Goal: Find specific page/section: Find specific page/section

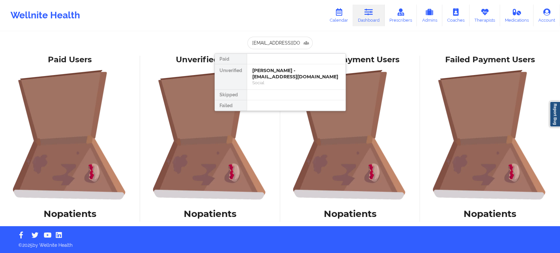
scroll to position [0, 1]
click at [270, 75] on div "[PERSON_NAME] - [EMAIL_ADDRESS][DOMAIN_NAME]" at bounding box center [296, 74] width 88 height 12
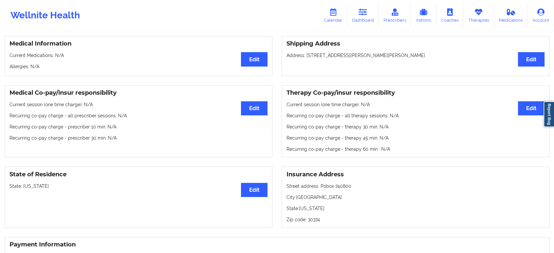
scroll to position [171, 0]
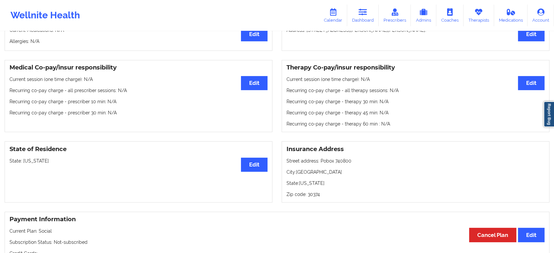
click at [30, 164] on p "State: [US_STATE]" at bounding box center [139, 161] width 258 height 7
copy p "[US_STATE]"
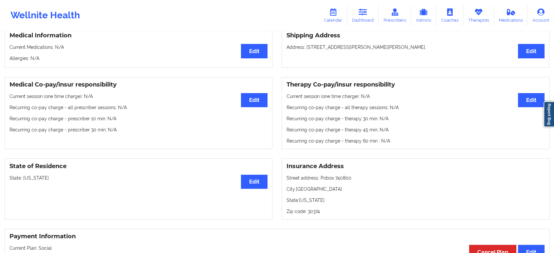
scroll to position [0, 0]
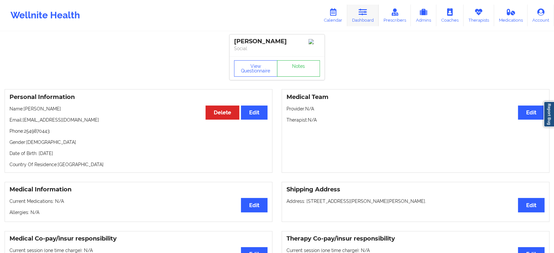
click at [362, 12] on icon at bounding box center [363, 12] width 9 height 7
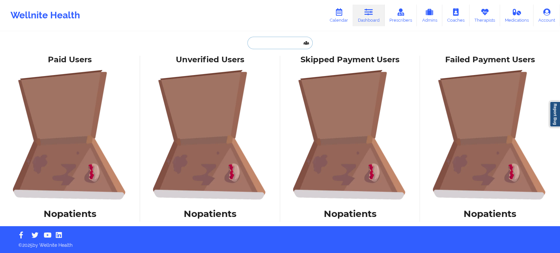
click at [279, 44] on input "text" at bounding box center [279, 43] width 65 height 12
paste input "[PERSON_NAME]"
type input "[PERSON_NAME]"
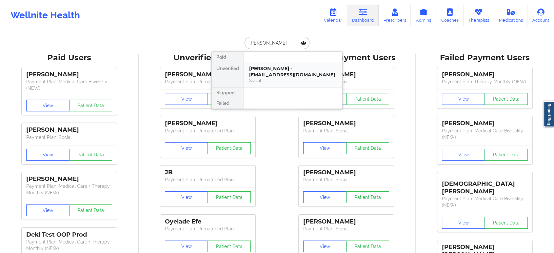
click at [266, 71] on div "[PERSON_NAME] - [EMAIL_ADDRESS][DOMAIN_NAME]" at bounding box center [293, 72] width 88 height 12
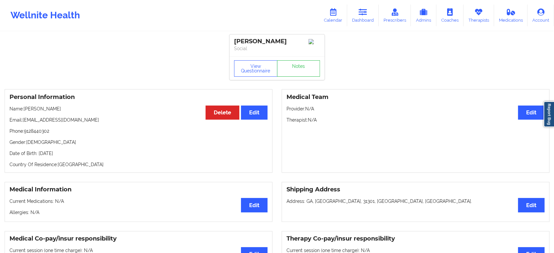
drag, startPoint x: 368, startPoint y: 10, endPoint x: 353, endPoint y: 26, distance: 21.4
click at [367, 10] on icon at bounding box center [363, 12] width 9 height 7
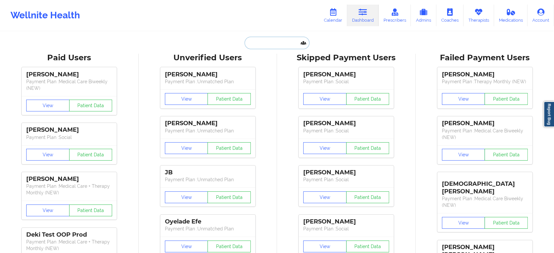
click at [282, 43] on input "text" at bounding box center [277, 43] width 65 height 12
paste input "[EMAIL_ADDRESS][DOMAIN_NAME]"
type input "[EMAIL_ADDRESS][DOMAIN_NAME]"
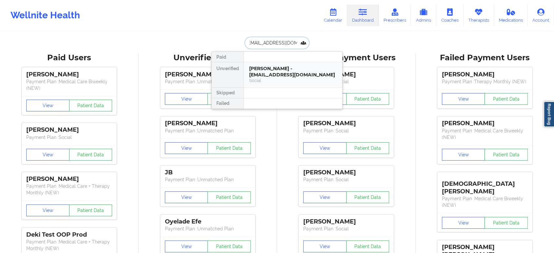
click at [280, 79] on div "Social" at bounding box center [293, 81] width 88 height 6
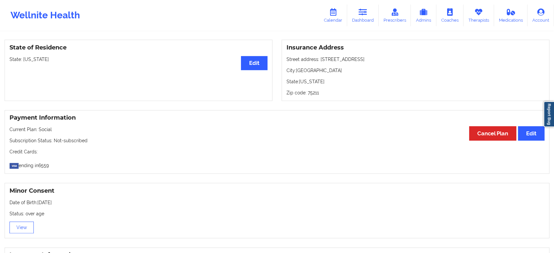
scroll to position [353, 0]
